Goal: Information Seeking & Learning: Understand process/instructions

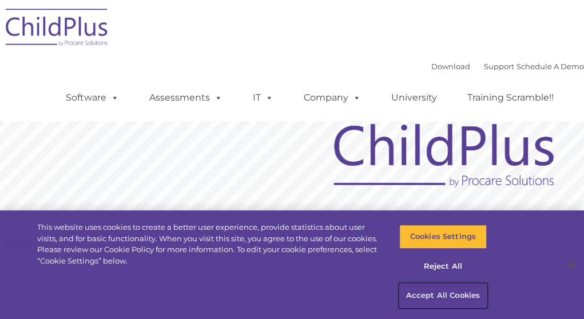
click at [441, 293] on button "Accept All Cookies" at bounding box center [444, 296] width 88 height 24
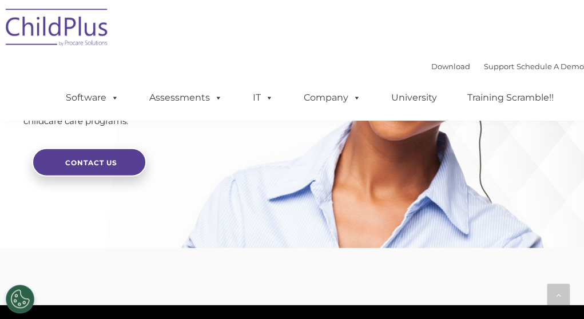
scroll to position [3057, 0]
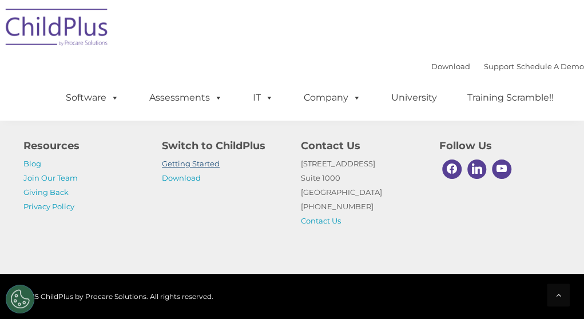
click at [175, 162] on link "Getting Started" at bounding box center [191, 163] width 58 height 9
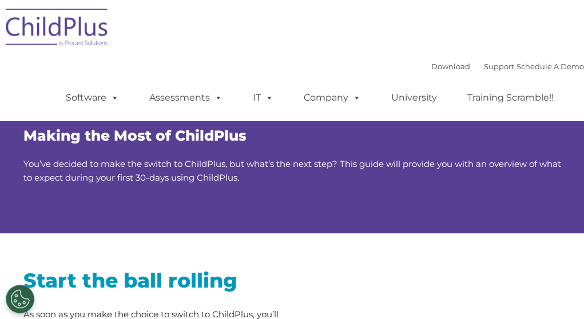
drag, startPoint x: 590, startPoint y: 37, endPoint x: 601, endPoint y: 28, distance: 14.2
